Goal: Book appointment/travel/reservation

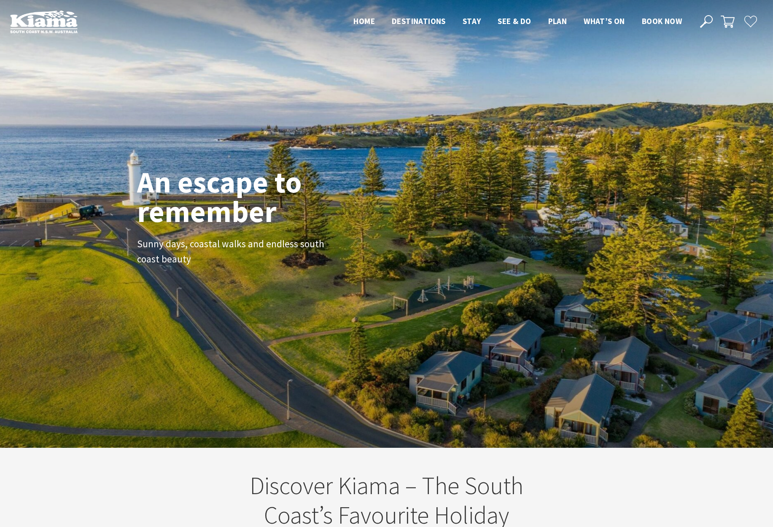
scroll to position [130, 766]
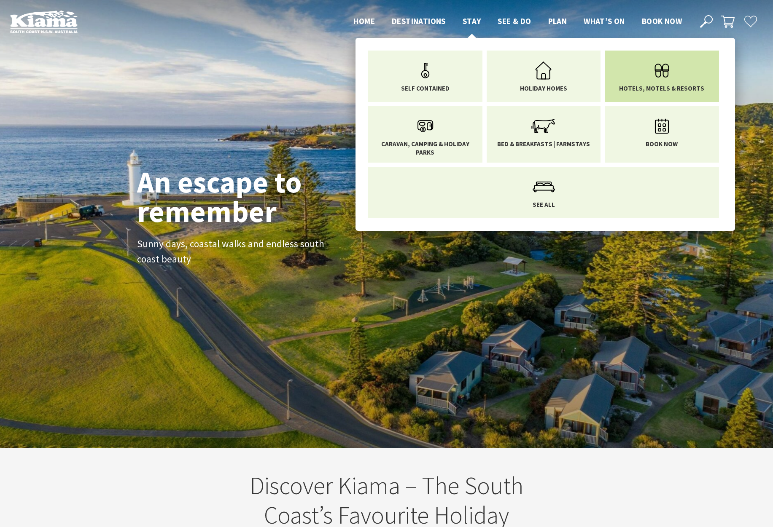
click at [643, 83] on link "Hotels, Motels & Resorts" at bounding box center [662, 74] width 102 height 35
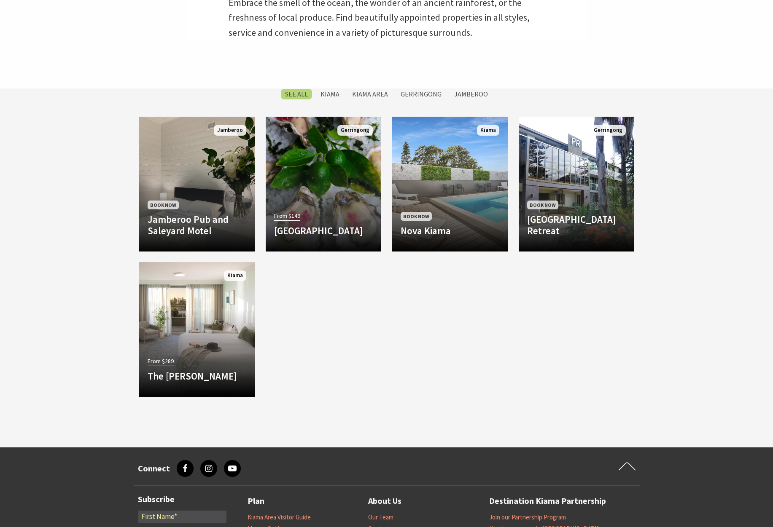
scroll to position [415, 0]
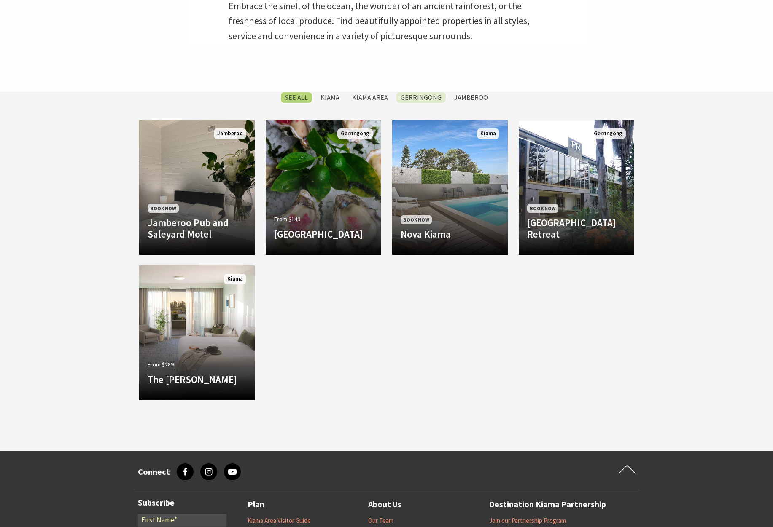
click at [419, 97] on label "Gerringong" at bounding box center [420, 97] width 49 height 11
click at [0, 0] on input "Gerringong" at bounding box center [0, 0] width 0 height 0
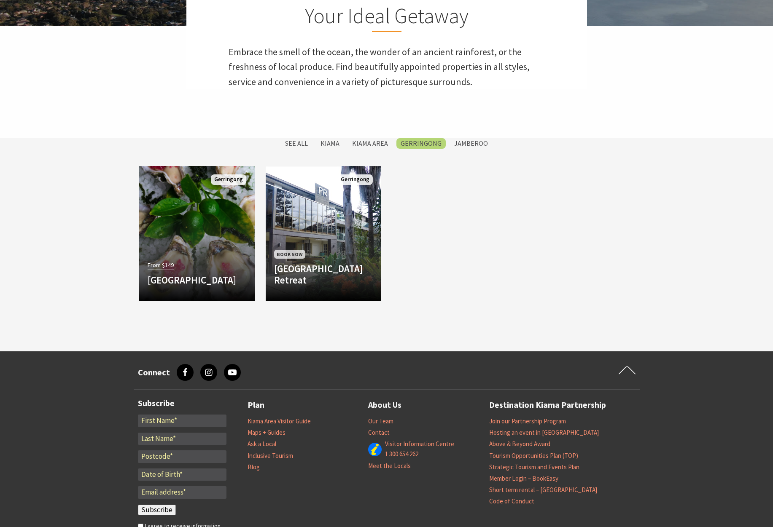
scroll to position [363, 0]
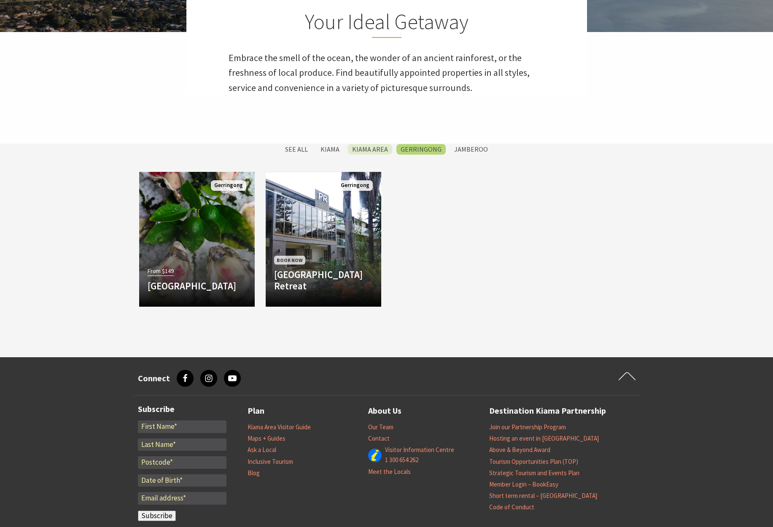
click at [379, 148] on label "Kiama Area" at bounding box center [370, 149] width 44 height 11
click at [0, 0] on input "Kiama Area" at bounding box center [0, 0] width 0 height 0
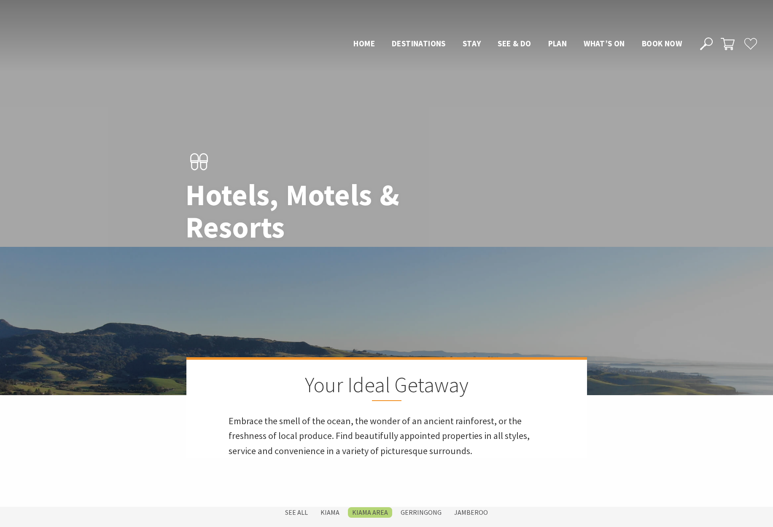
scroll to position [494, 0]
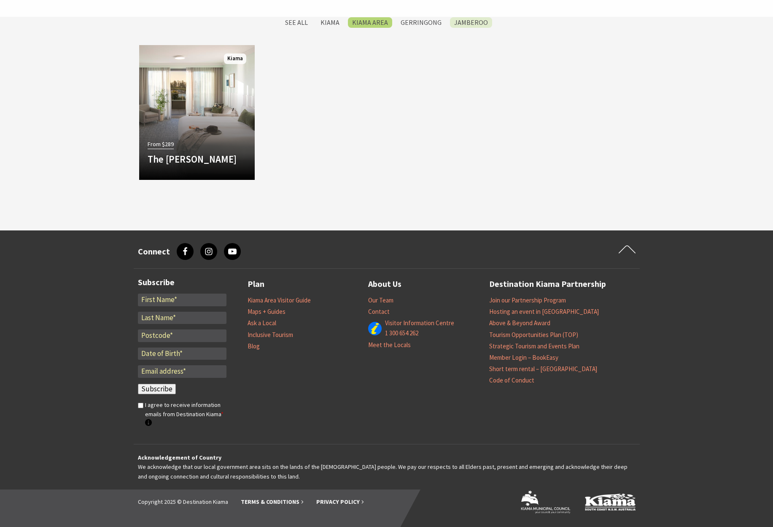
click at [478, 19] on label "Jamberoo" at bounding box center [471, 22] width 42 height 11
click at [0, 0] on input "Jamberoo" at bounding box center [0, 0] width 0 height 0
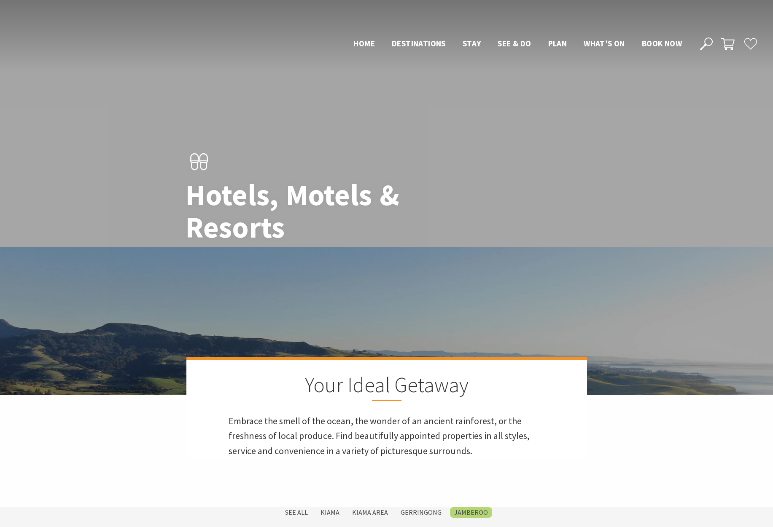
scroll to position [494, 0]
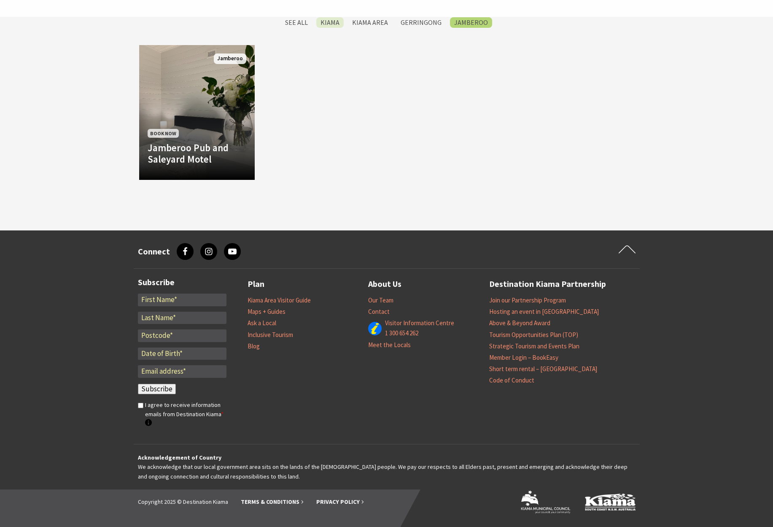
click at [335, 20] on label "Kiama" at bounding box center [329, 22] width 27 height 11
click at [0, 0] on input "Kiama" at bounding box center [0, 0] width 0 height 0
